Goal: Task Accomplishment & Management: Manage account settings

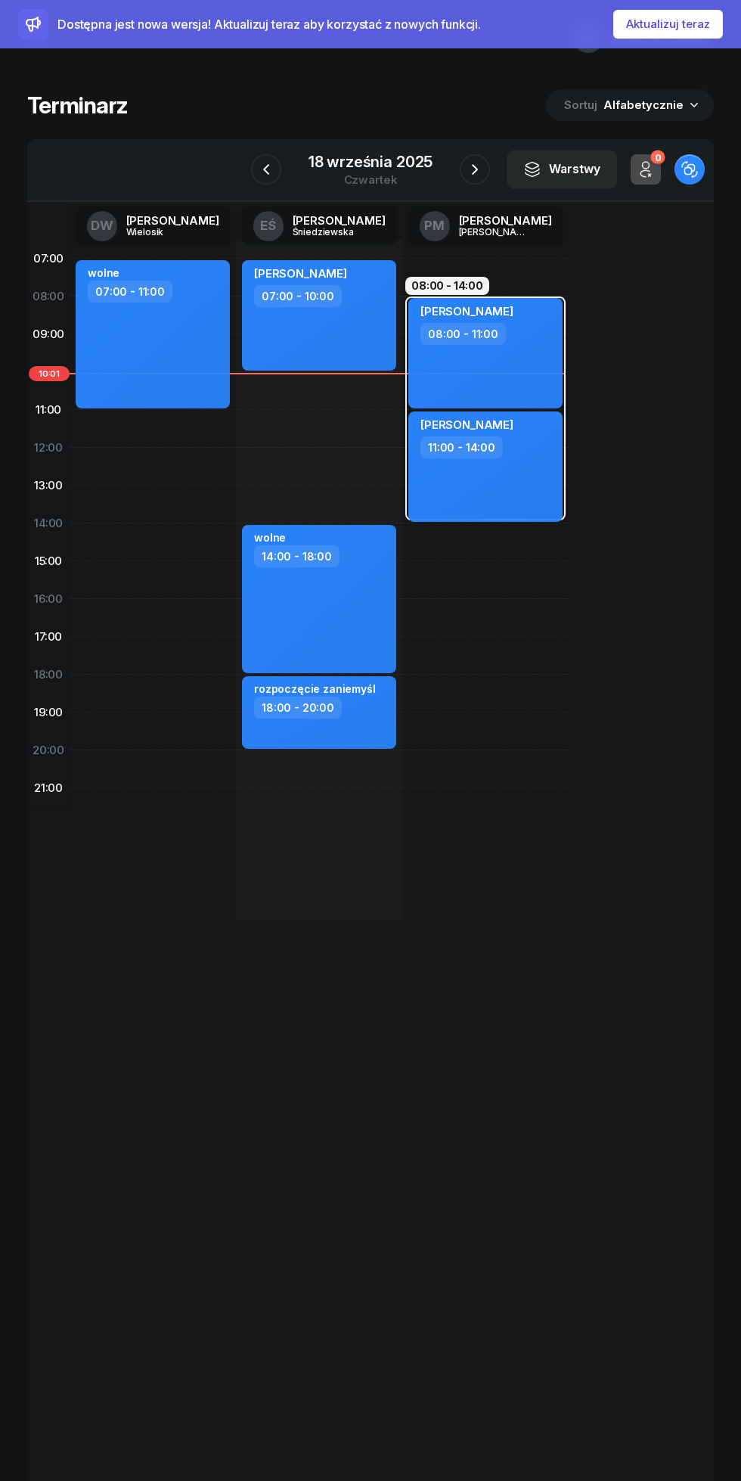
click at [655, 28] on button "Aktualizuj teraz" at bounding box center [669, 24] width 110 height 29
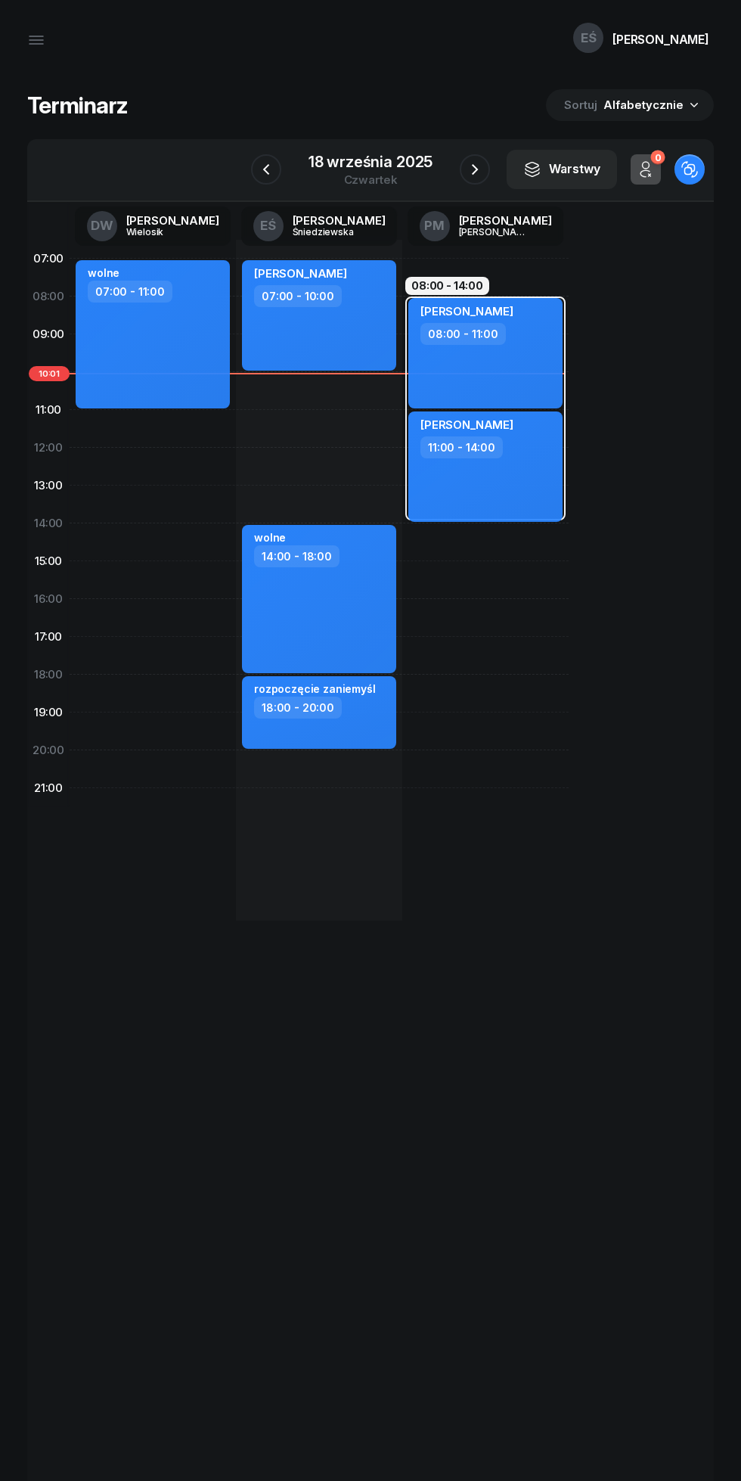
click at [48, 35] on button "button" at bounding box center [36, 40] width 36 height 36
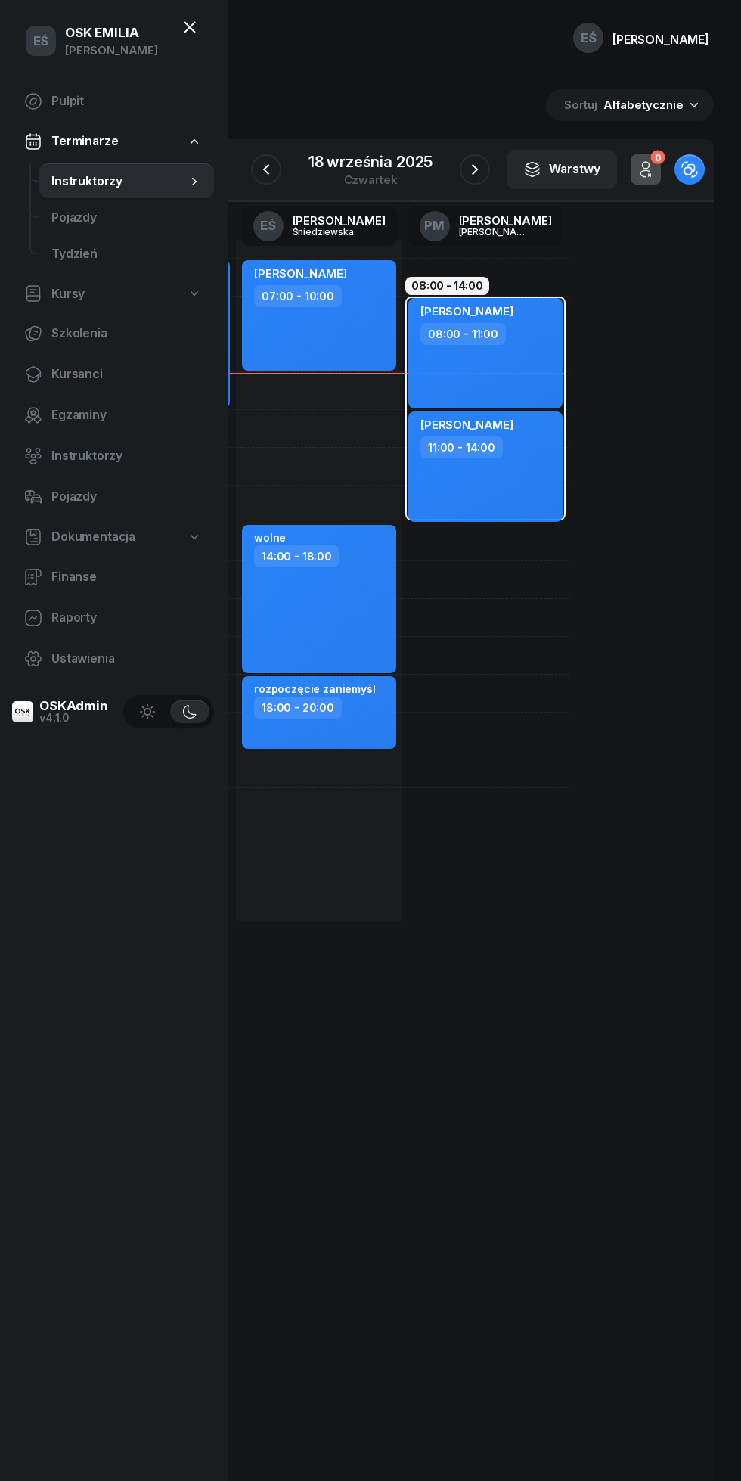
click at [73, 373] on span "Kursanci" at bounding box center [126, 375] width 151 height 20
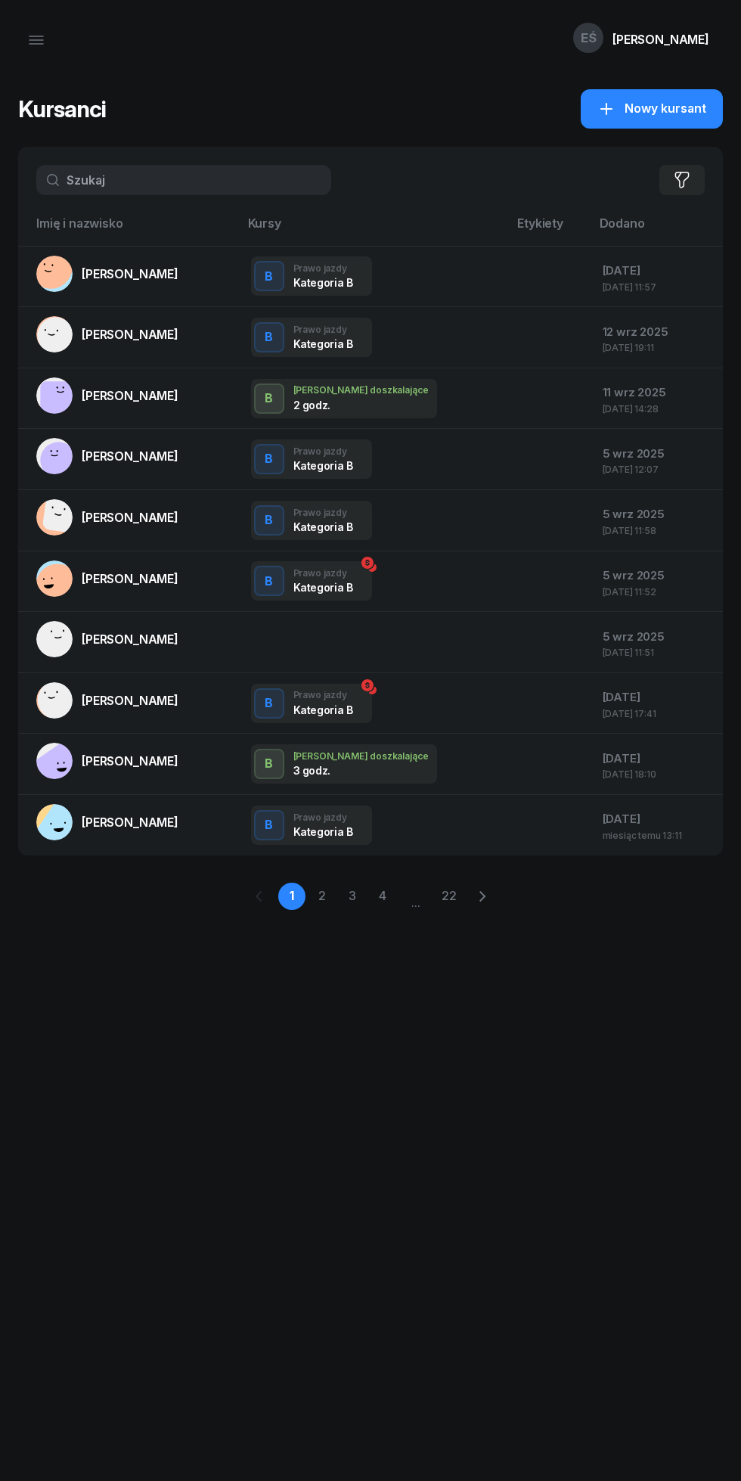
click at [123, 180] on input "text" at bounding box center [183, 180] width 295 height 30
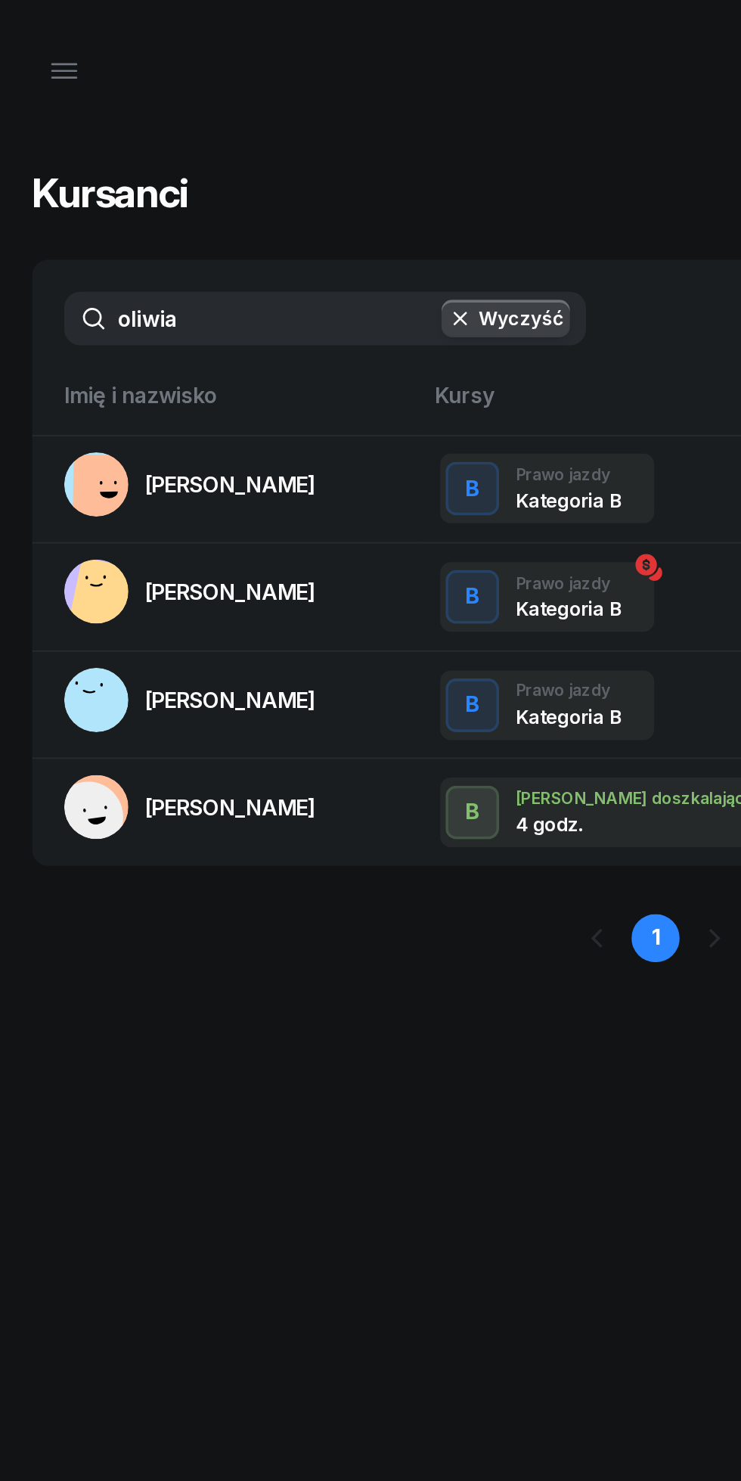
type input "oliwia"
click at [104, 343] on link "[PERSON_NAME]" at bounding box center [107, 334] width 142 height 36
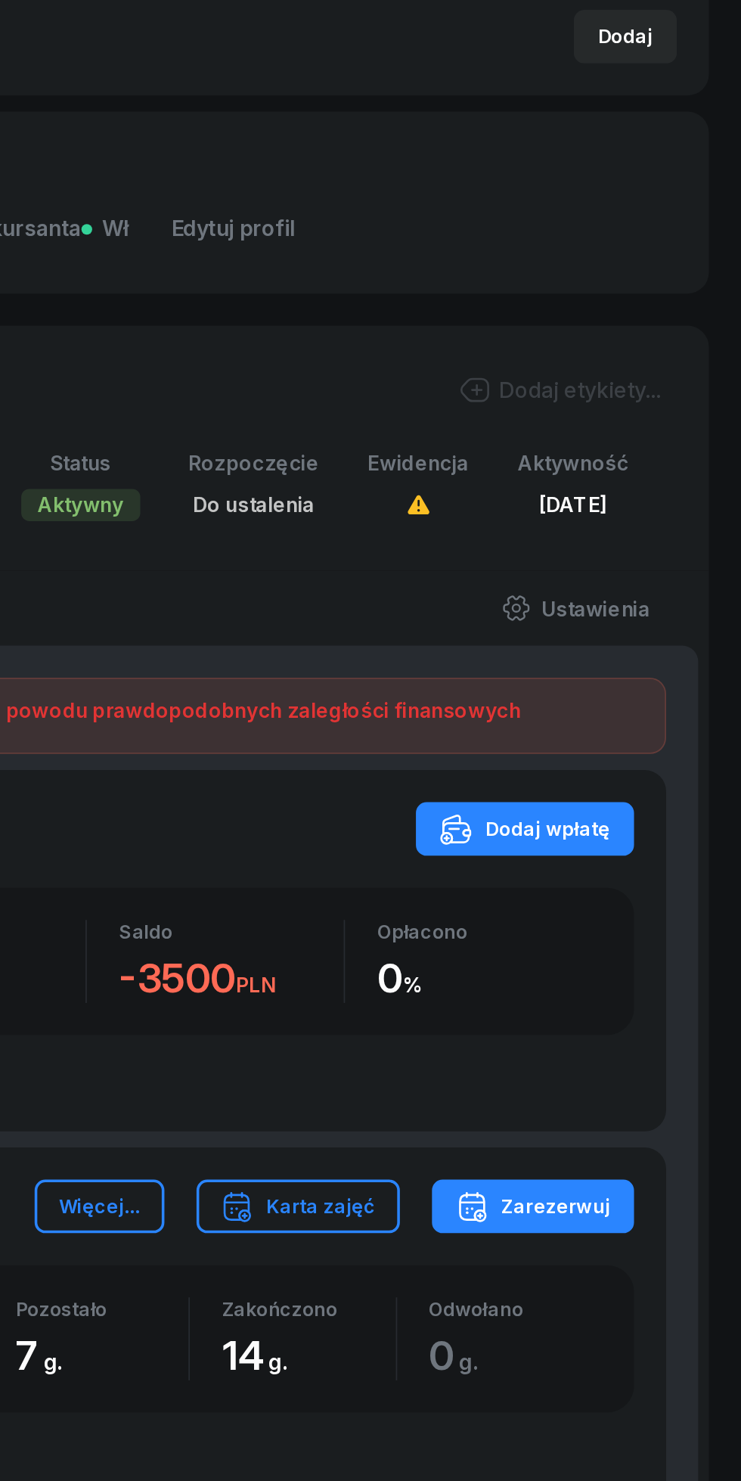
click at [610, 847] on div "Dodaj wpłatę" at bounding box center [619, 853] width 96 height 18
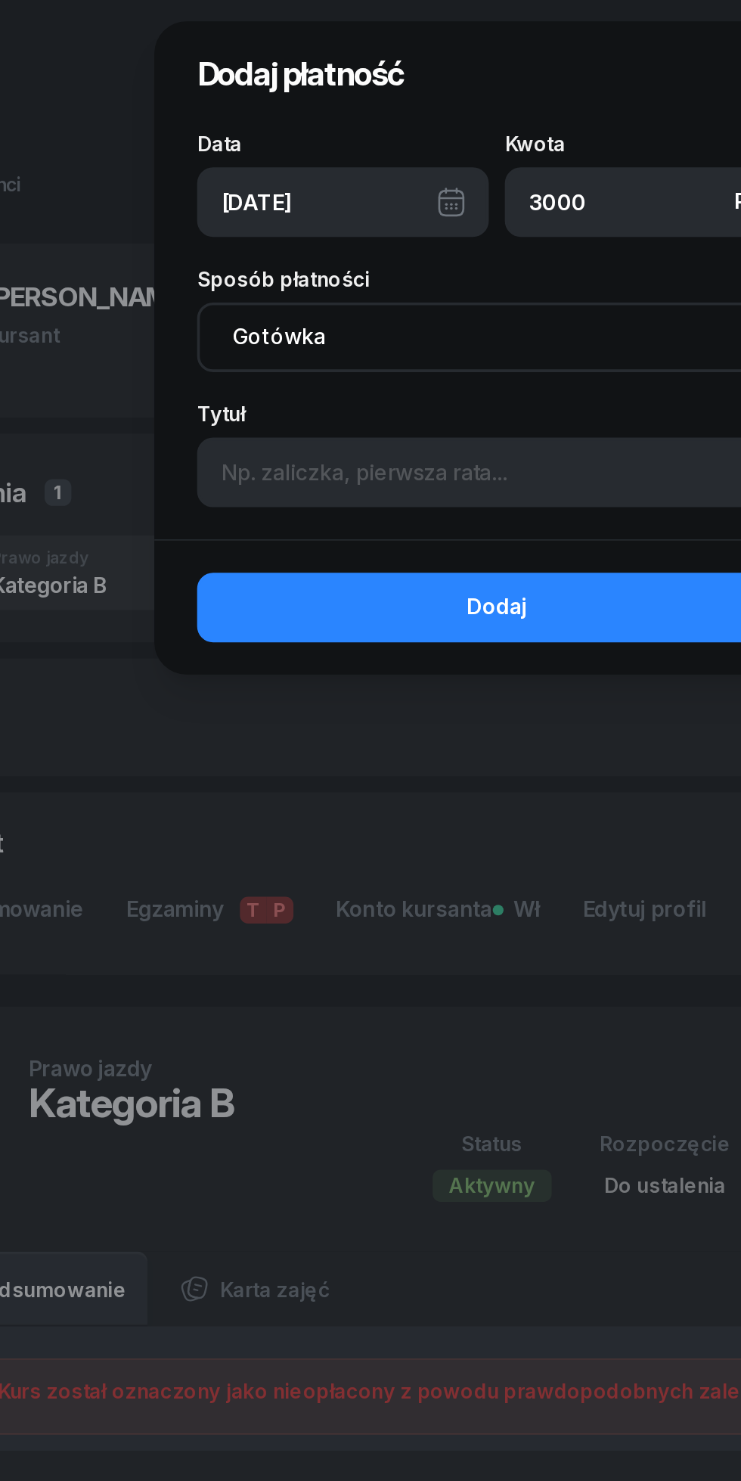
type input "3000"
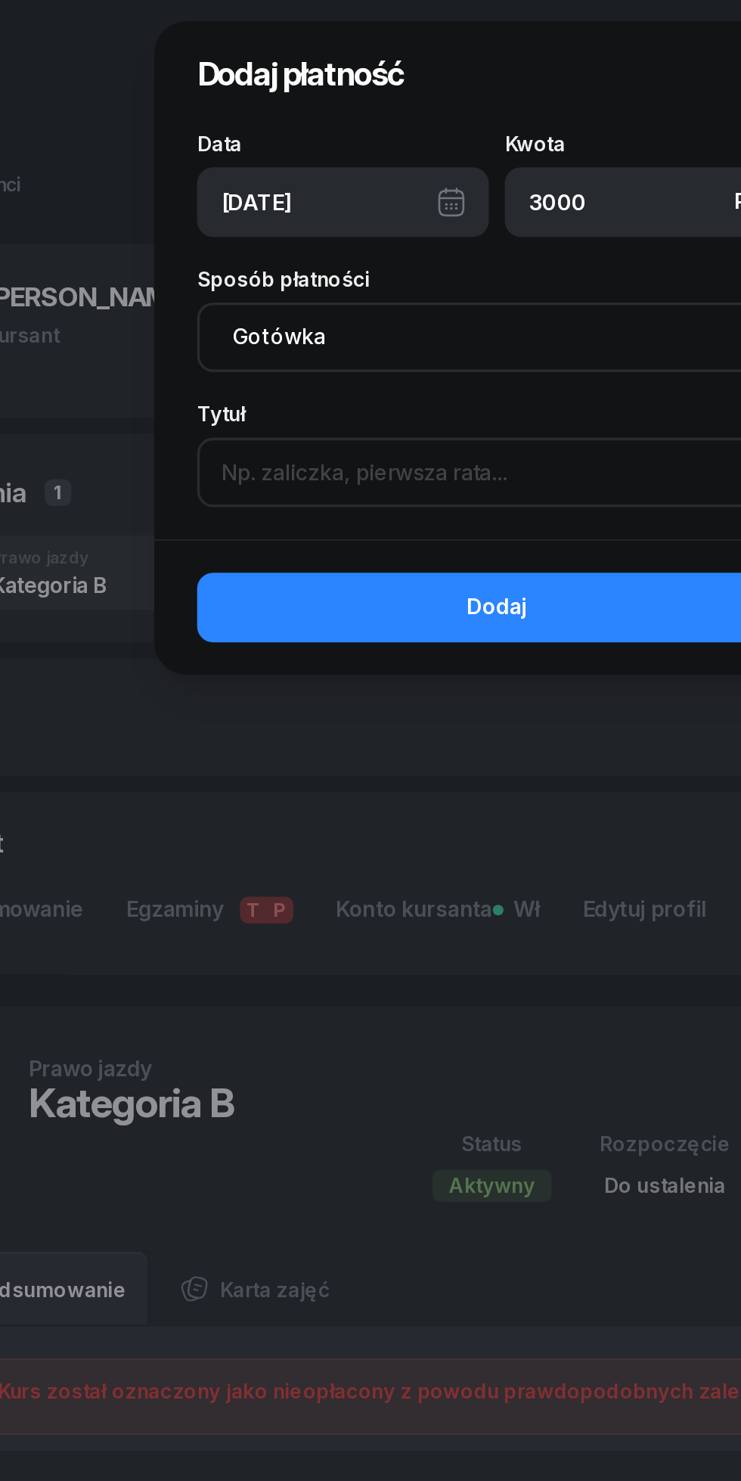
click at [237, 269] on input at bounding box center [370, 266] width 339 height 39
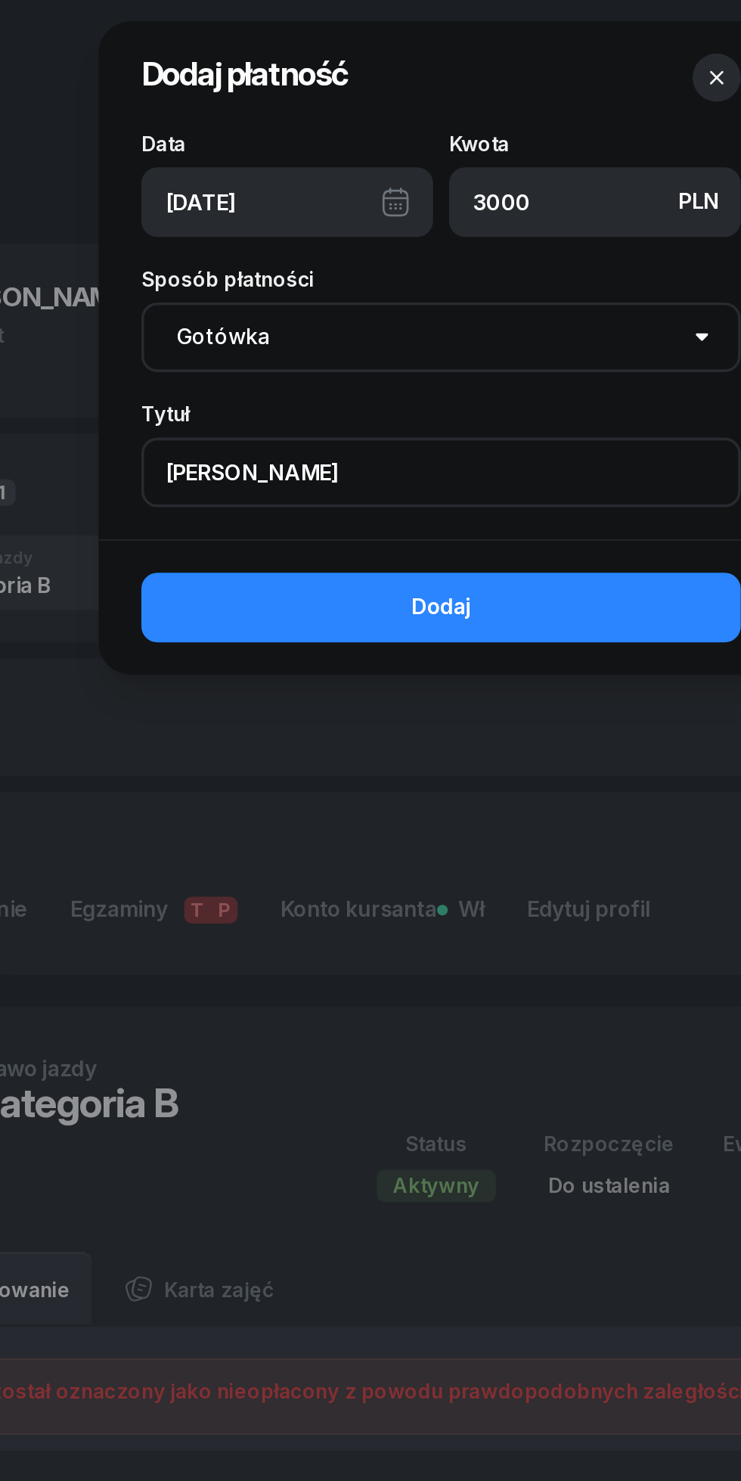
type input "Wypisać KP"
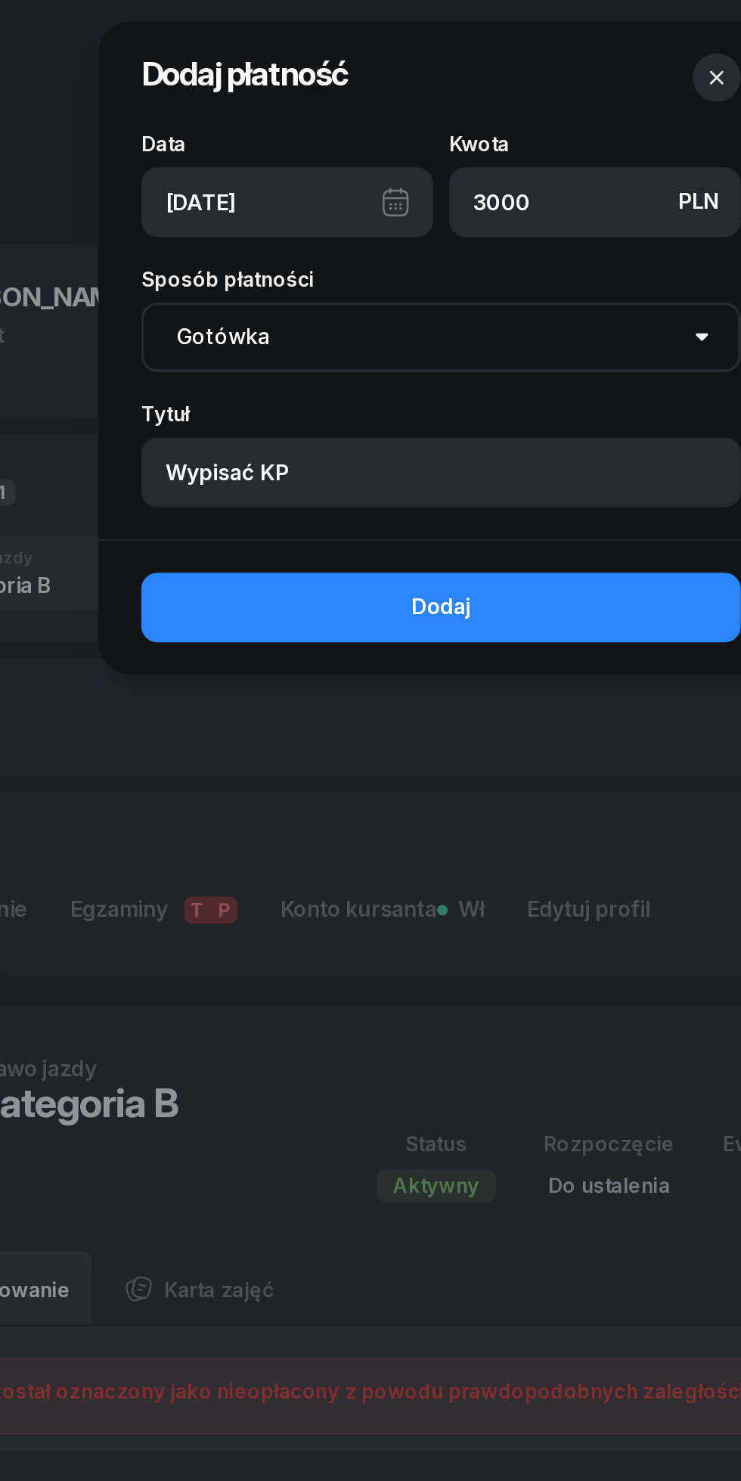
click at [337, 342] on button "Dodaj" at bounding box center [370, 343] width 339 height 39
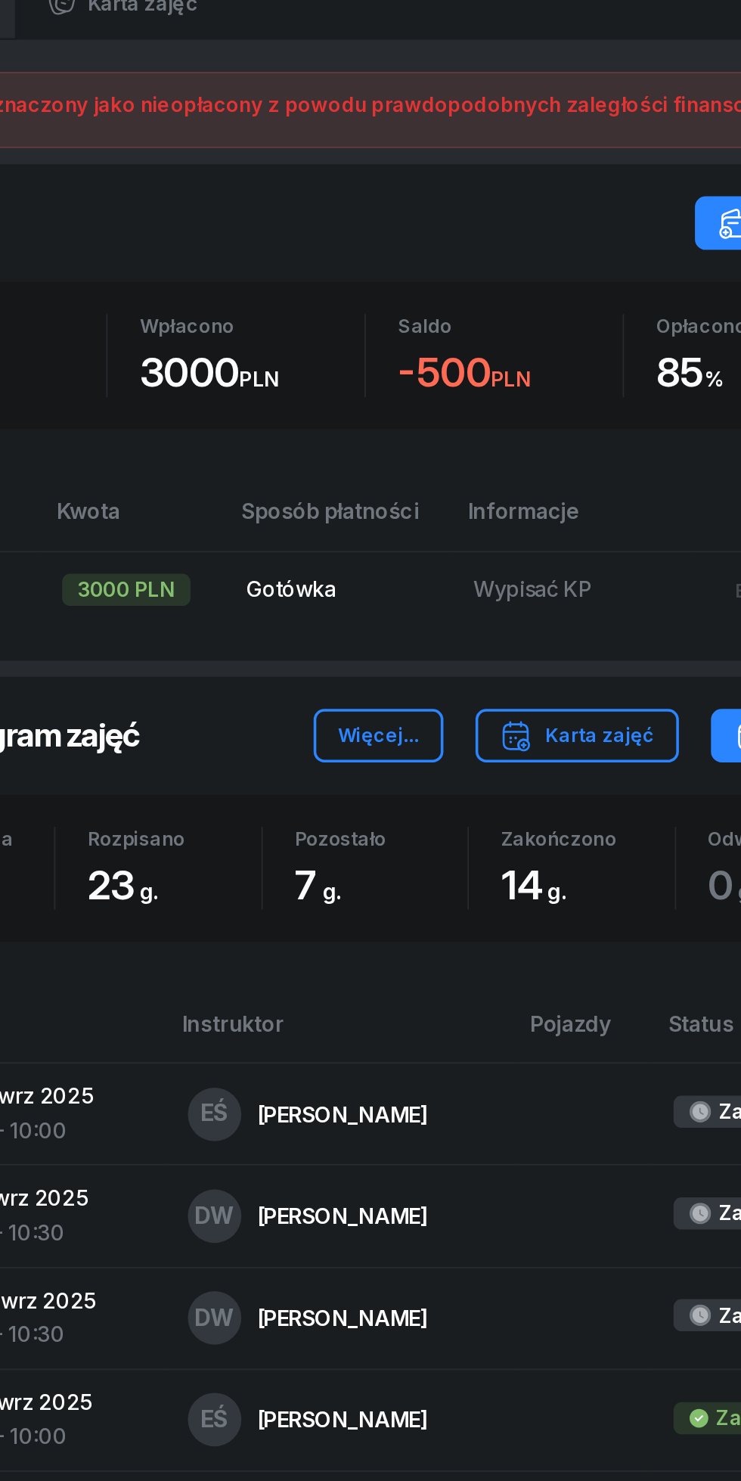
scroll to position [84, 0]
